Goal: Task Accomplishment & Management: Use online tool/utility

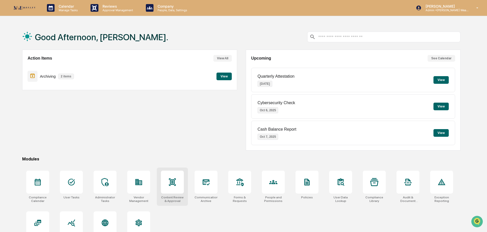
click at [174, 187] on div at bounding box center [172, 182] width 23 height 23
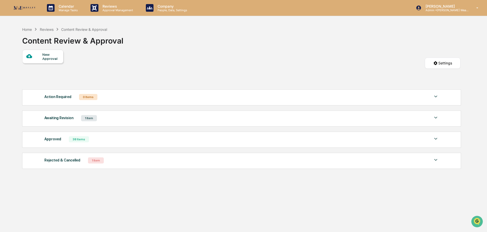
click at [435, 117] on img at bounding box center [436, 118] width 6 height 6
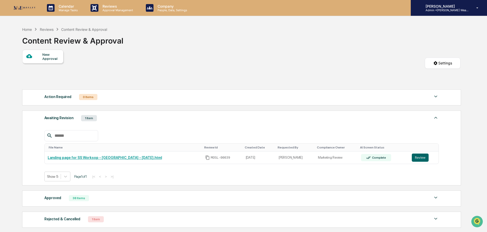
click at [448, 11] on p "Admin • Mosley Wealth" at bounding box center [445, 10] width 47 height 4
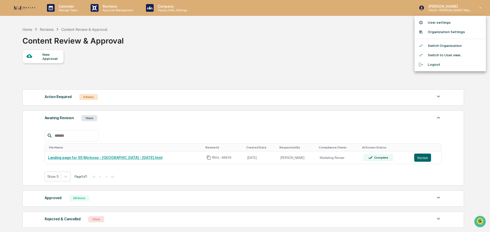
drag, startPoint x: 320, startPoint y: 45, endPoint x: 198, endPoint y: 31, distance: 123.5
click at [320, 45] on div at bounding box center [245, 116] width 490 height 232
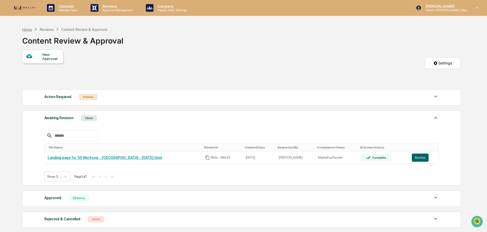
click at [28, 29] on div "Home" at bounding box center [27, 29] width 10 height 4
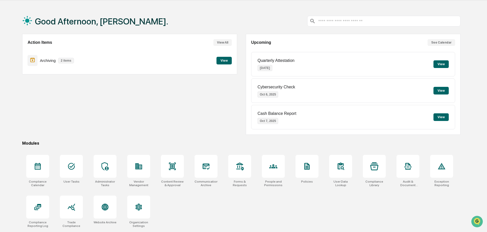
scroll to position [24, 0]
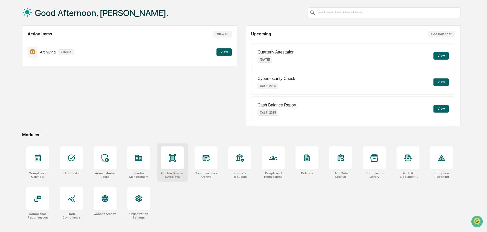
click at [173, 158] on icon at bounding box center [172, 157] width 7 height 7
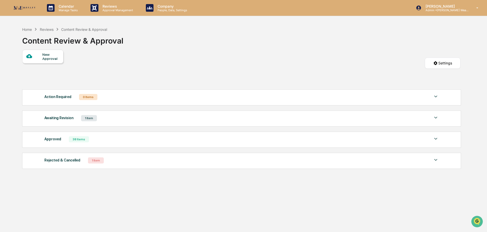
click at [435, 117] on img at bounding box center [436, 118] width 6 height 6
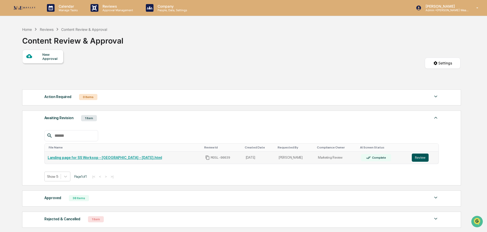
click at [419, 157] on button "Review" at bounding box center [420, 158] width 17 height 8
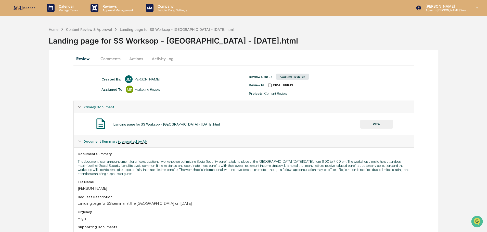
click at [138, 58] on button "Actions" at bounding box center [136, 59] width 23 height 12
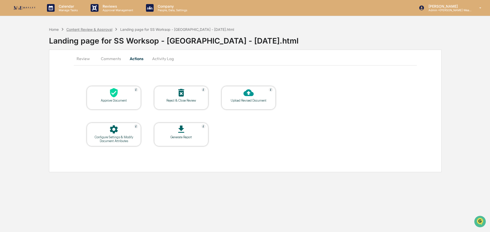
click at [83, 29] on div "Content Review & Approval" at bounding box center [89, 29] width 46 height 4
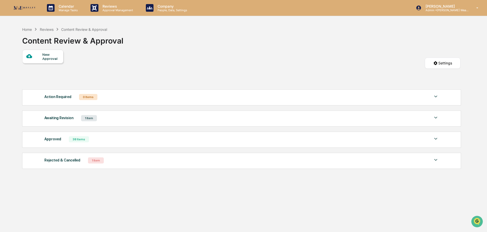
click at [438, 118] on img at bounding box center [436, 118] width 6 height 6
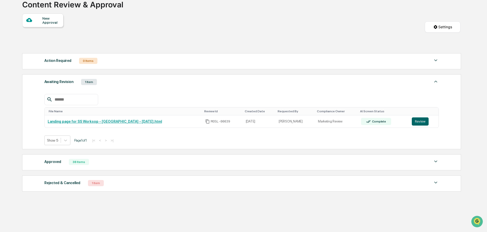
scroll to position [42, 0]
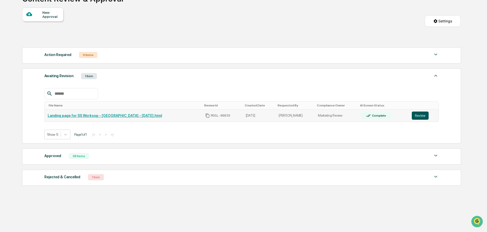
click at [417, 117] on button "Review" at bounding box center [420, 116] width 17 height 8
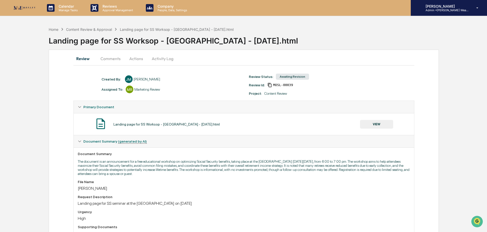
click at [453, 9] on p "Admin • [PERSON_NAME] Wealth" at bounding box center [445, 10] width 47 height 4
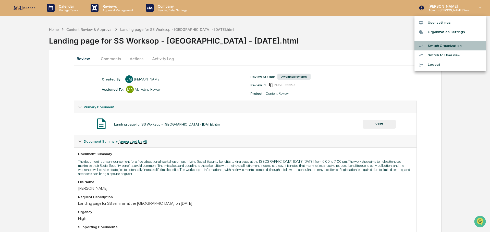
click at [445, 47] on li "Switch Organization" at bounding box center [449, 45] width 71 height 9
